Goal: Check status: Check status

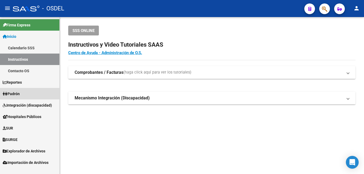
click at [18, 93] on span "Padrón" at bounding box center [11, 94] width 17 height 6
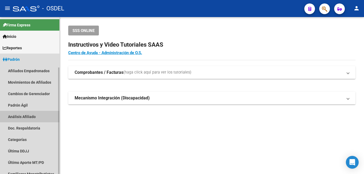
click at [23, 112] on link "Análisis Afiliado" at bounding box center [29, 116] width 59 height 11
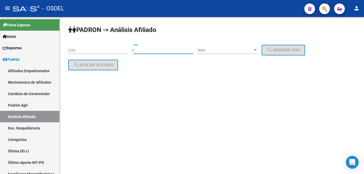
click at [150, 49] on input "DNI" at bounding box center [163, 50] width 60 height 5
type input "29027897"
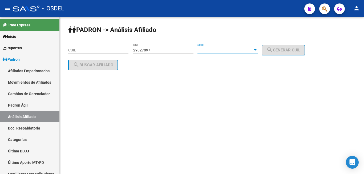
click at [220, 48] on span "Sexo" at bounding box center [224, 50] width 55 height 5
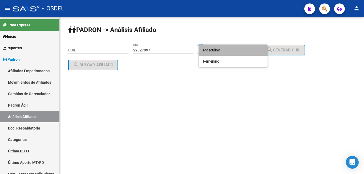
click at [220, 48] on span "Masculino" at bounding box center [233, 49] width 60 height 11
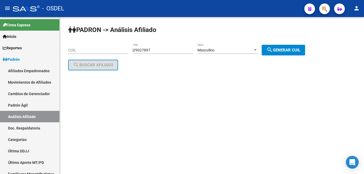
click at [315, 45] on div "PADRON -> Análisis Afiliado CUIL | 29027897 DNI Masculino Sexo search Generar C…" at bounding box center [212, 52] width 304 height 70
click at [287, 49] on span "search Generar CUIL" at bounding box center [283, 50] width 34 height 5
type input "20-29027897-0"
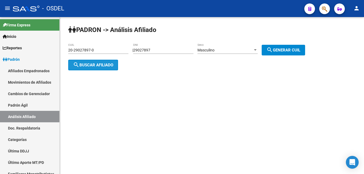
click at [101, 63] on span "search Buscar afiliado" at bounding box center [93, 65] width 40 height 5
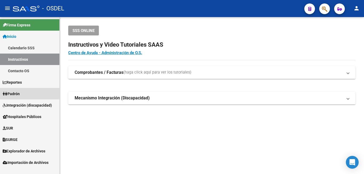
click at [10, 96] on span "Padrón" at bounding box center [11, 94] width 17 height 6
click at [10, 93] on span "Padrón" at bounding box center [11, 94] width 17 height 6
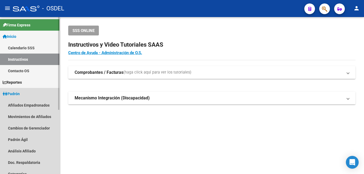
click at [10, 93] on span "Padrón" at bounding box center [11, 94] width 17 height 6
